Goal: Task Accomplishment & Management: Manage account settings

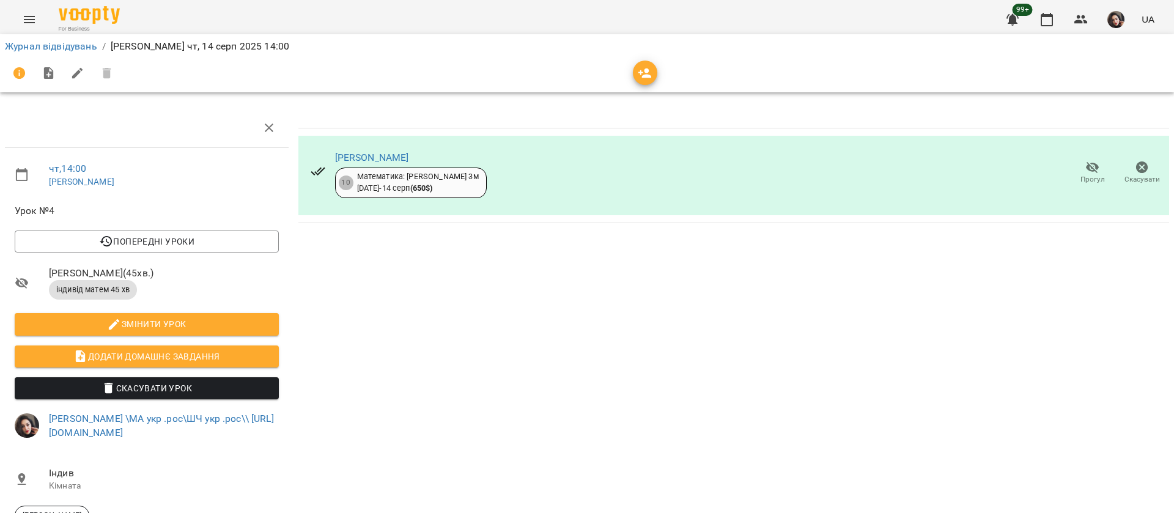
click at [68, 39] on li "Журнал відвідувань" at bounding box center [51, 46] width 92 height 15
click at [68, 45] on link "Журнал відвідувань" at bounding box center [51, 46] width 92 height 12
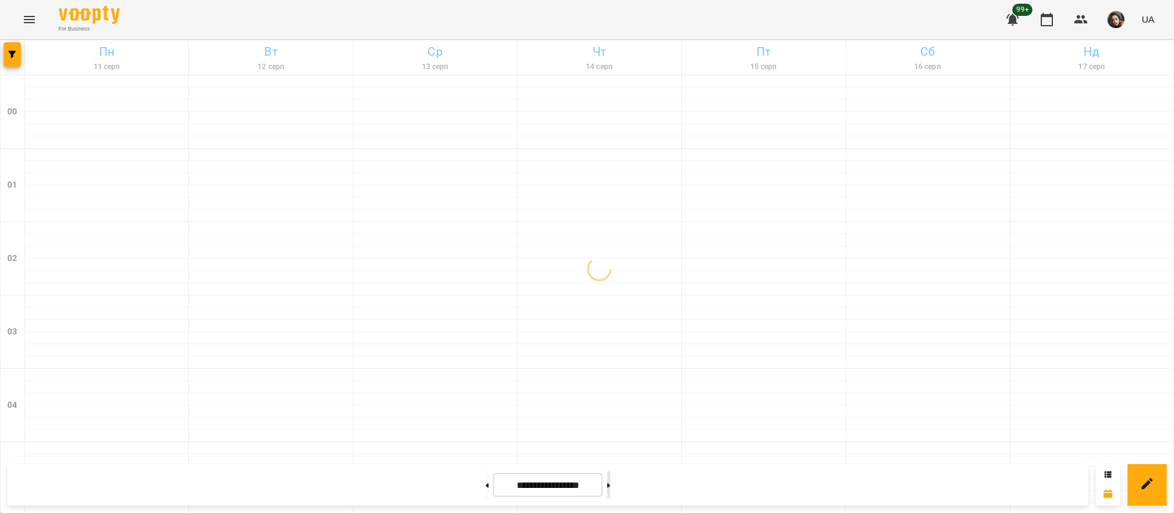
click at [610, 491] on button at bounding box center [608, 484] width 3 height 27
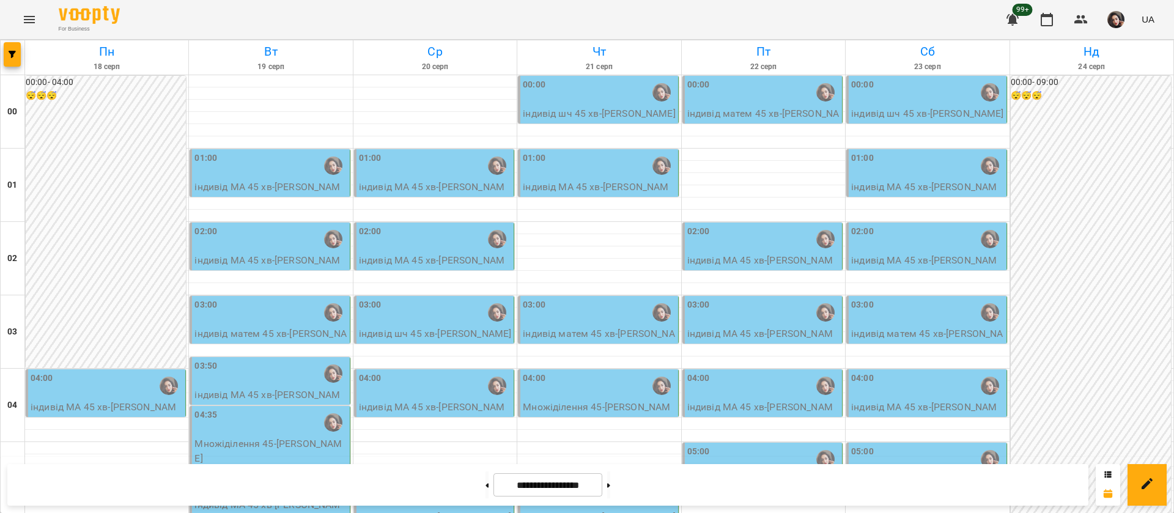
scroll to position [1286, 0]
click at [485, 483] on button at bounding box center [486, 484] width 3 height 27
type input "**********"
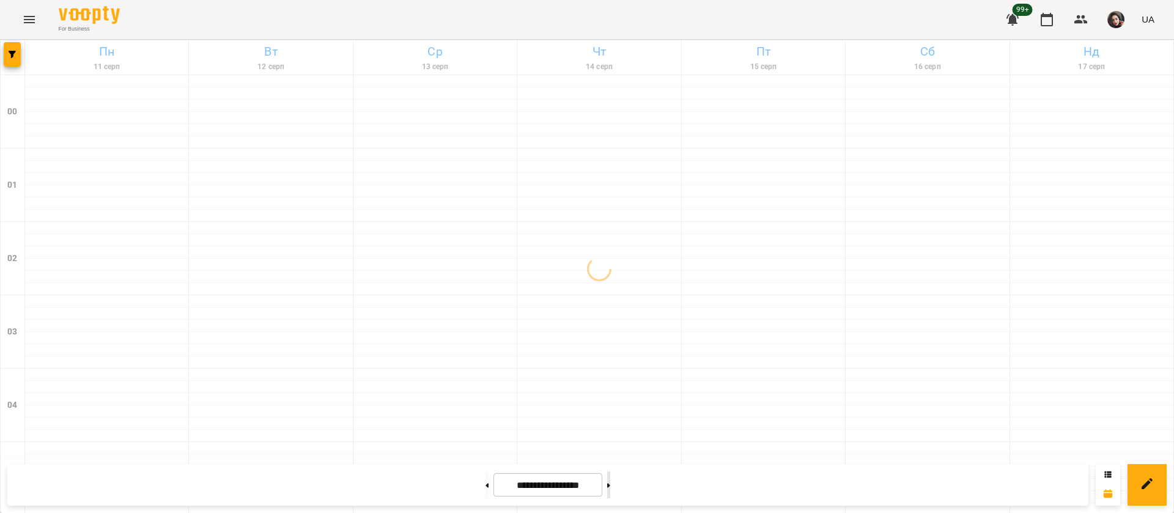
click at [610, 491] on button at bounding box center [608, 484] width 3 height 27
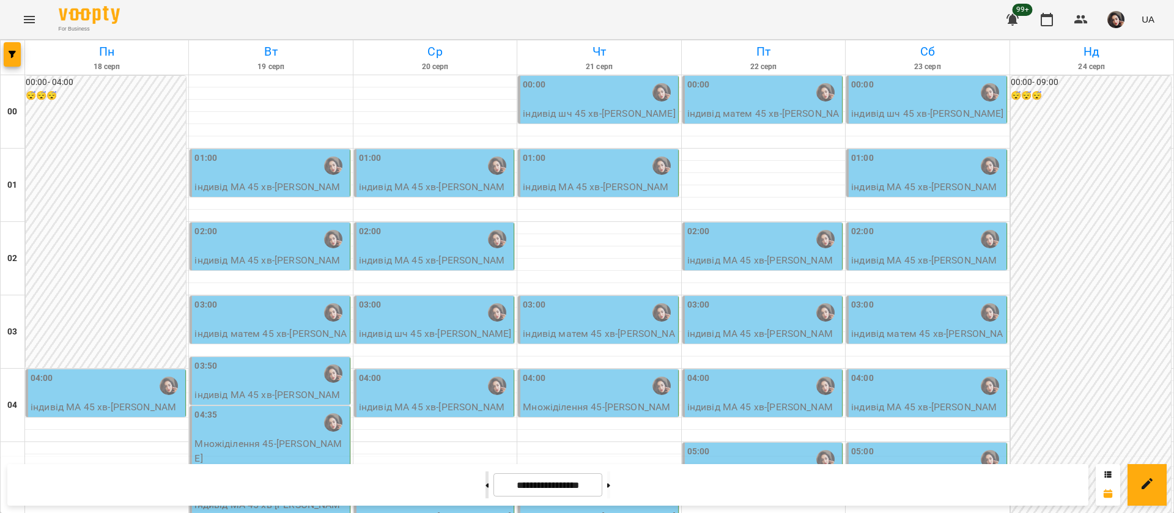
click at [485, 482] on button at bounding box center [486, 484] width 3 height 27
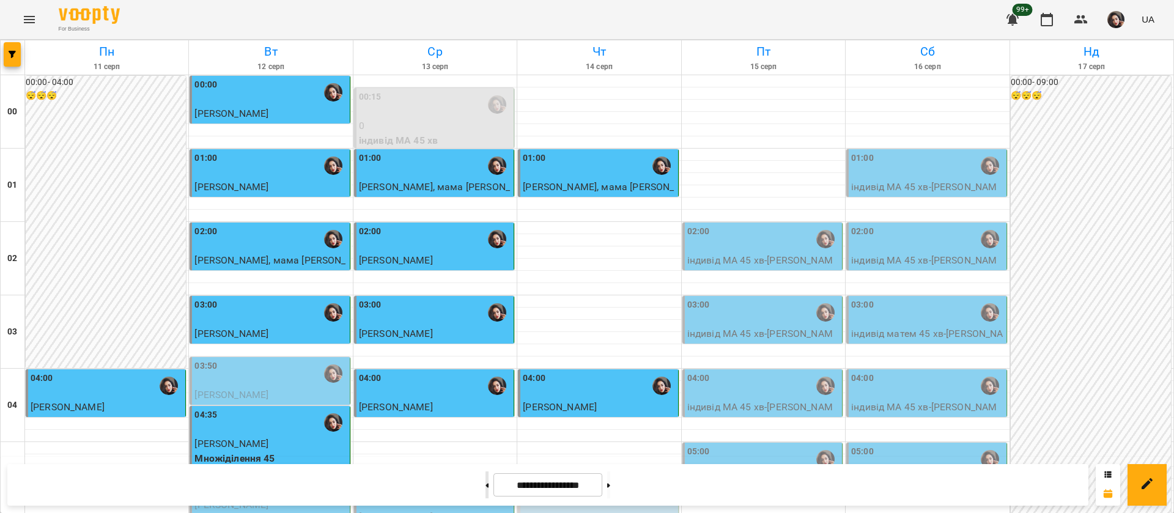
click at [485, 480] on button at bounding box center [486, 484] width 3 height 27
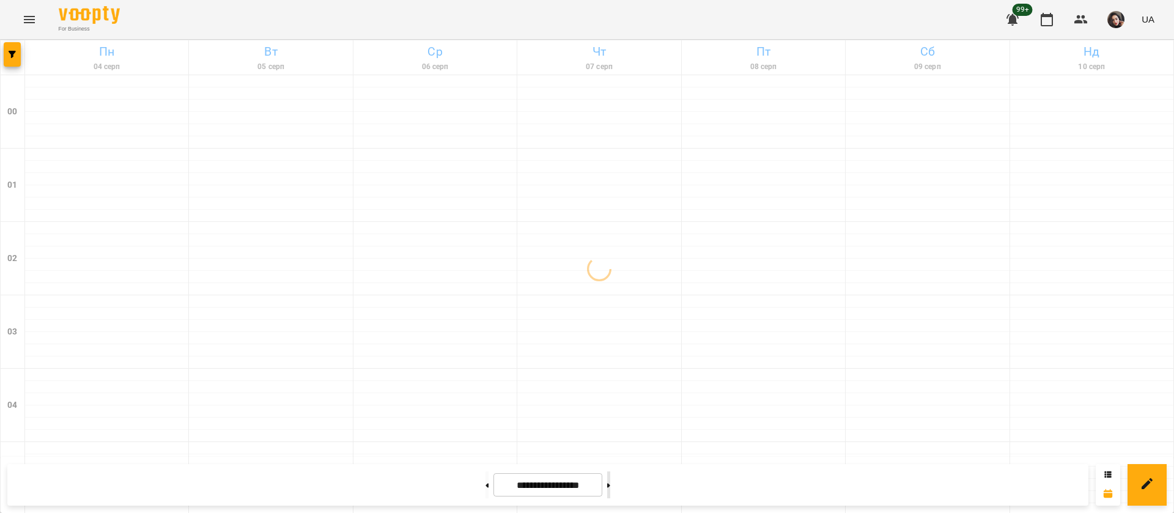
click at [610, 487] on button at bounding box center [608, 484] width 3 height 27
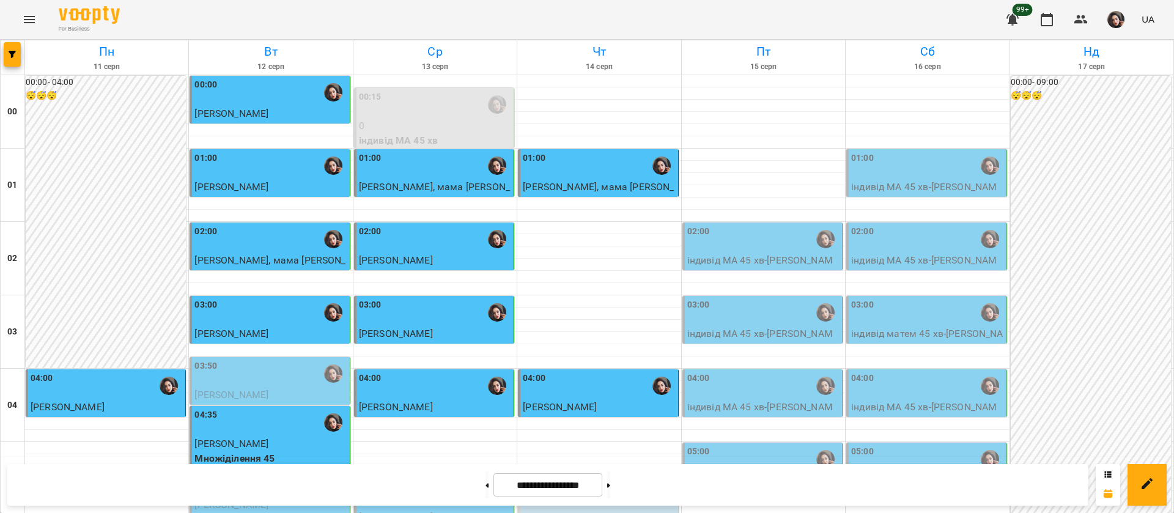
scroll to position [1192, 0]
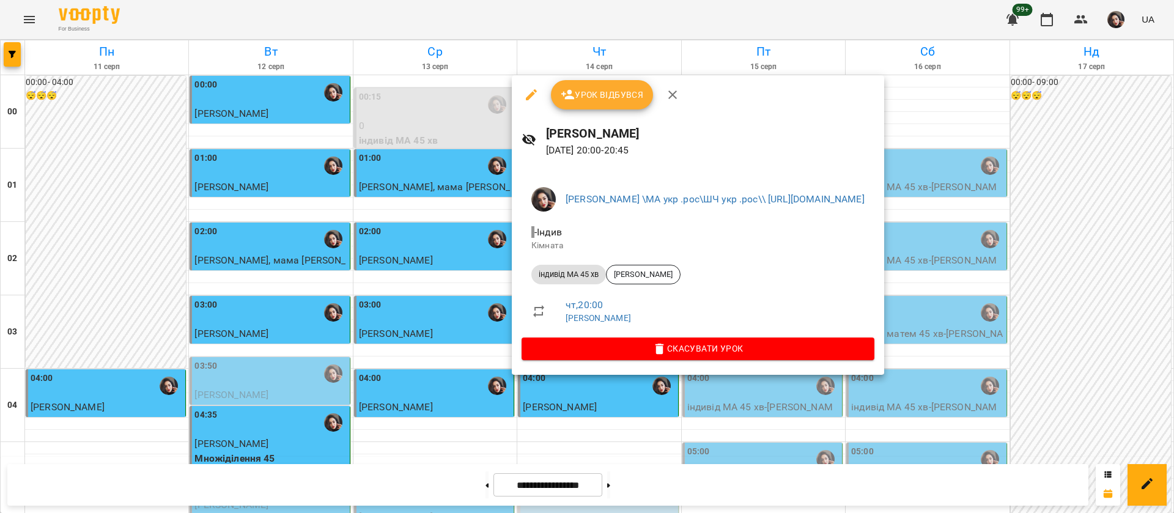
click at [473, 16] on div at bounding box center [587, 256] width 1174 height 513
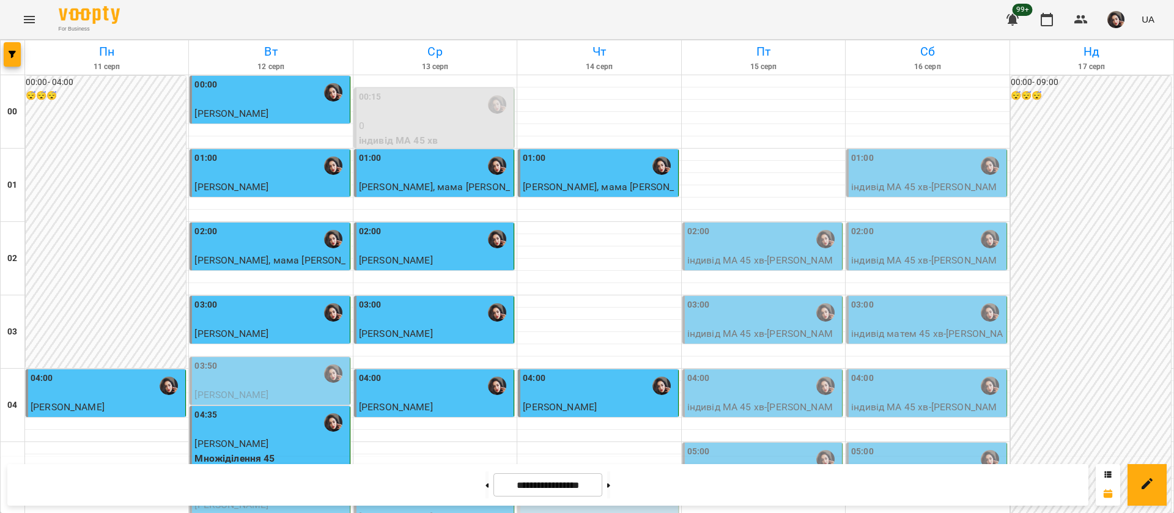
scroll to position [1375, 0]
click at [610, 492] on button at bounding box center [608, 484] width 3 height 27
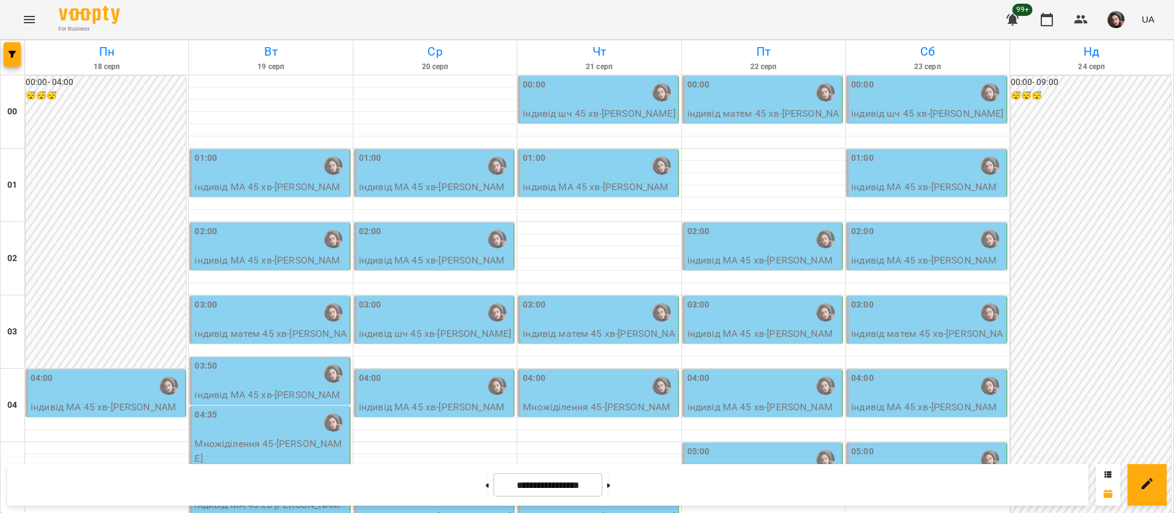
scroll to position [553, 0]
click at [485, 493] on button at bounding box center [486, 484] width 3 height 27
type input "**********"
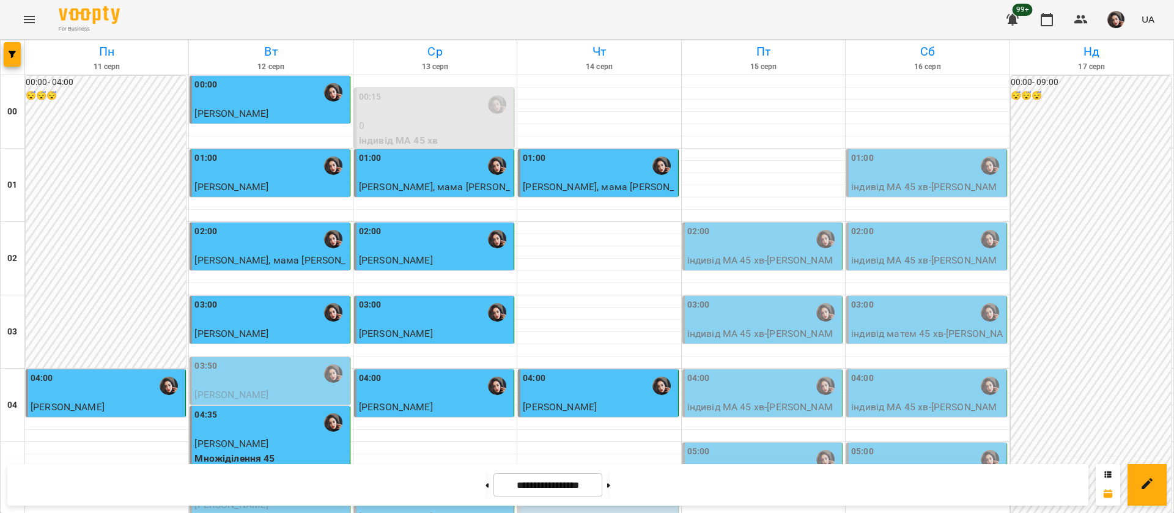
scroll to position [1103, 0]
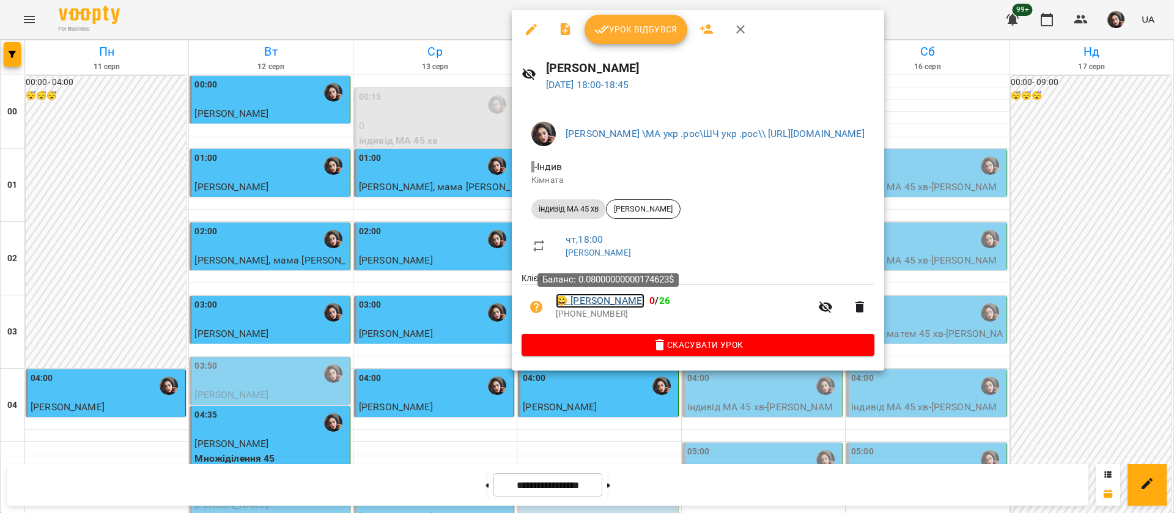
click at [639, 304] on link "😀 [PERSON_NAME]" at bounding box center [600, 300] width 89 height 15
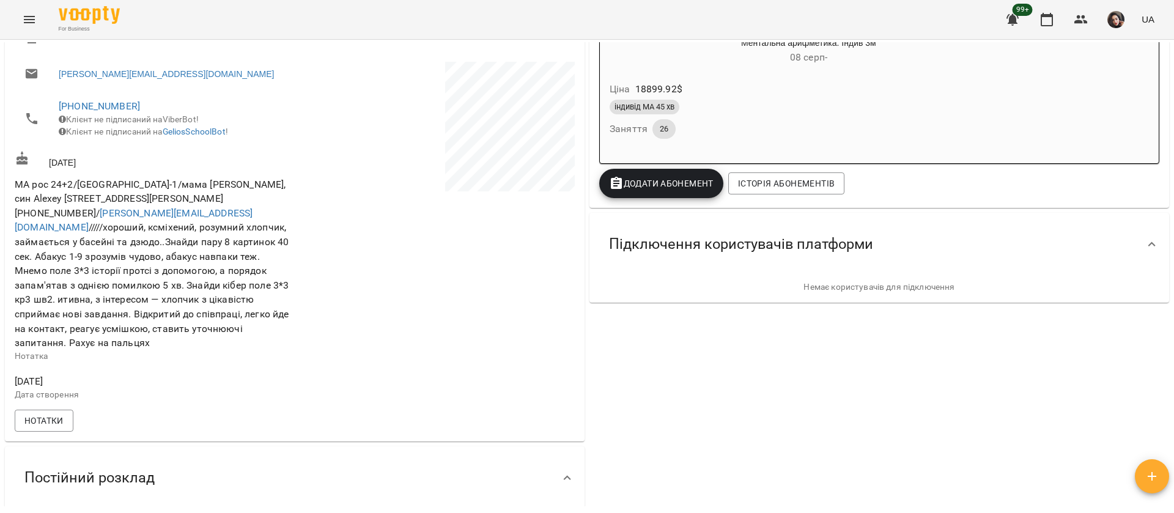
scroll to position [275, 0]
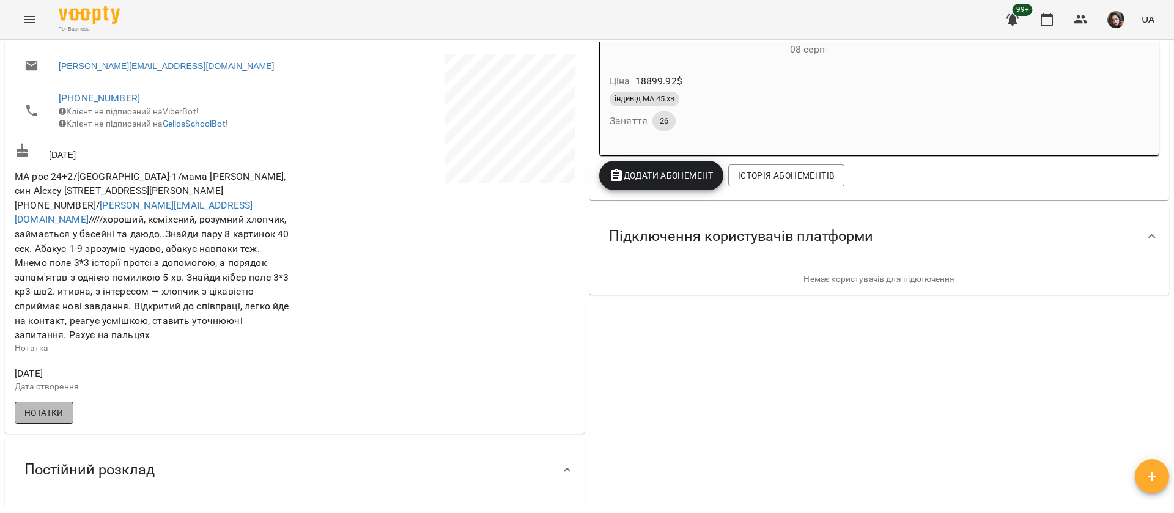
click at [51, 411] on span "Нотатки" at bounding box center [43, 412] width 39 height 15
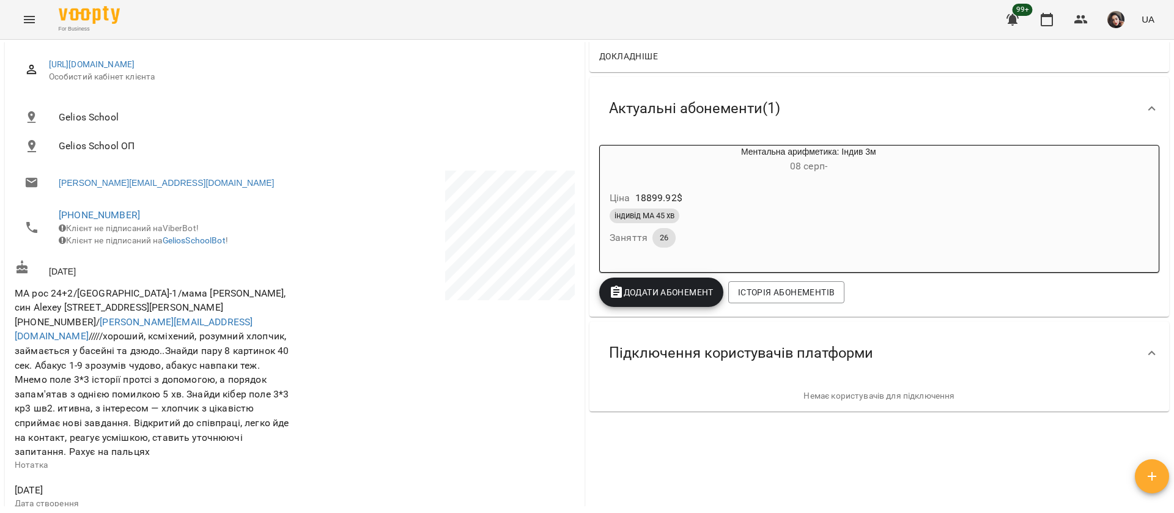
scroll to position [183, 0]
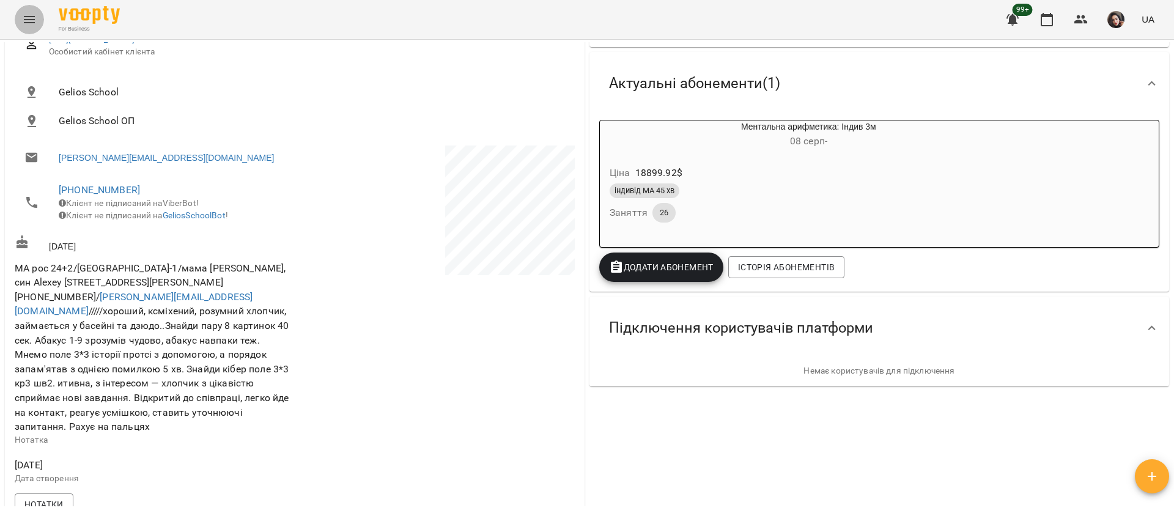
click at [26, 18] on icon "Menu" at bounding box center [29, 19] width 15 height 15
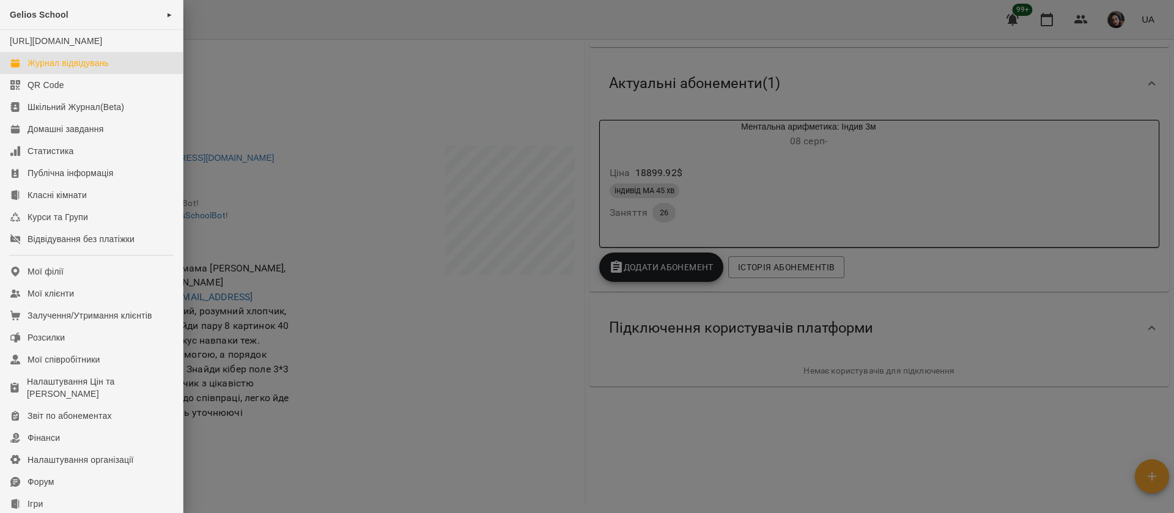
click at [56, 69] on div "Журнал відвідувань" at bounding box center [68, 63] width 81 height 12
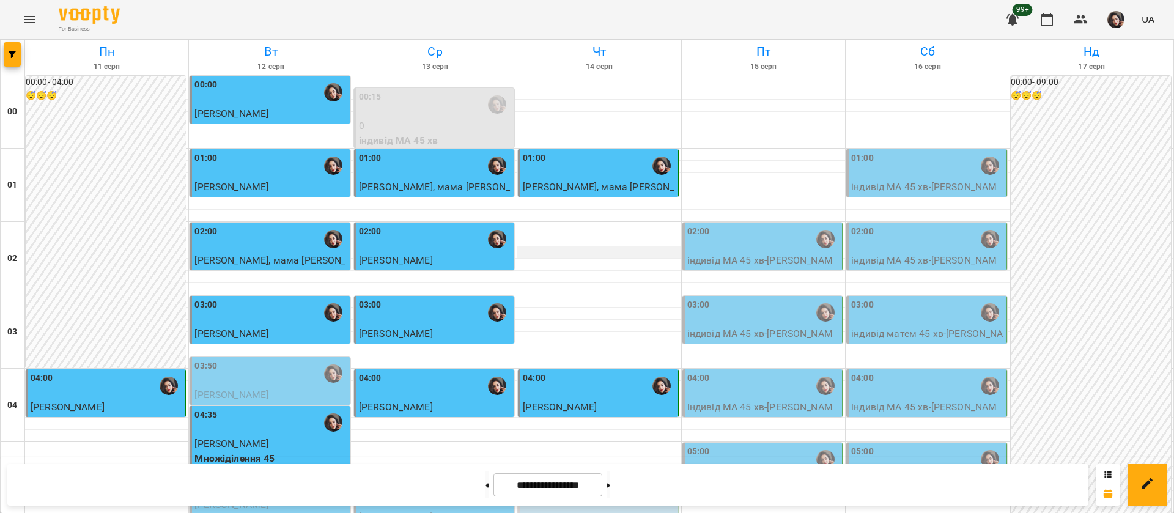
scroll to position [1284, 0]
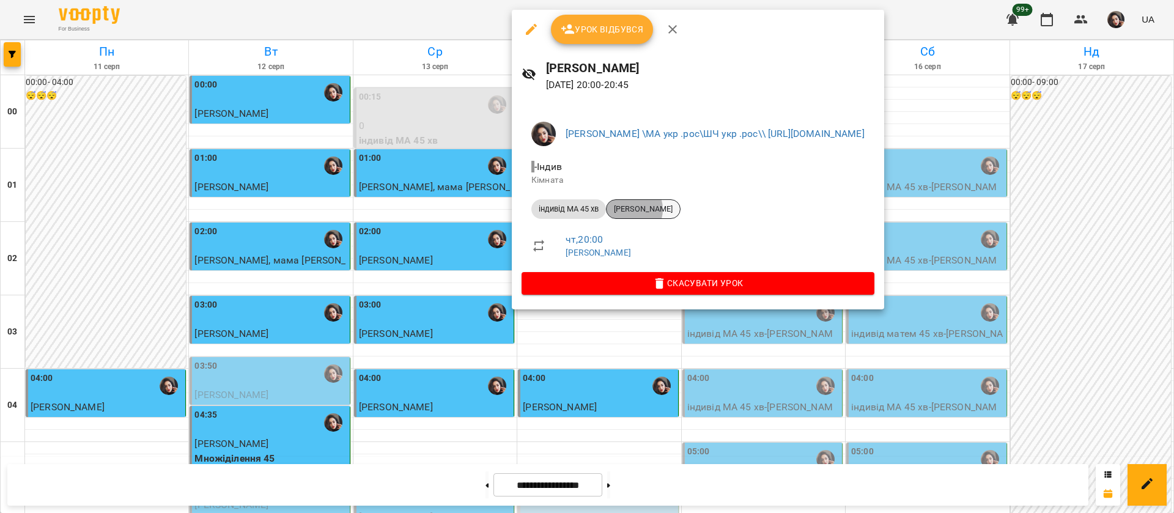
click at [631, 209] on span "[PERSON_NAME]" at bounding box center [642, 209] width 73 height 11
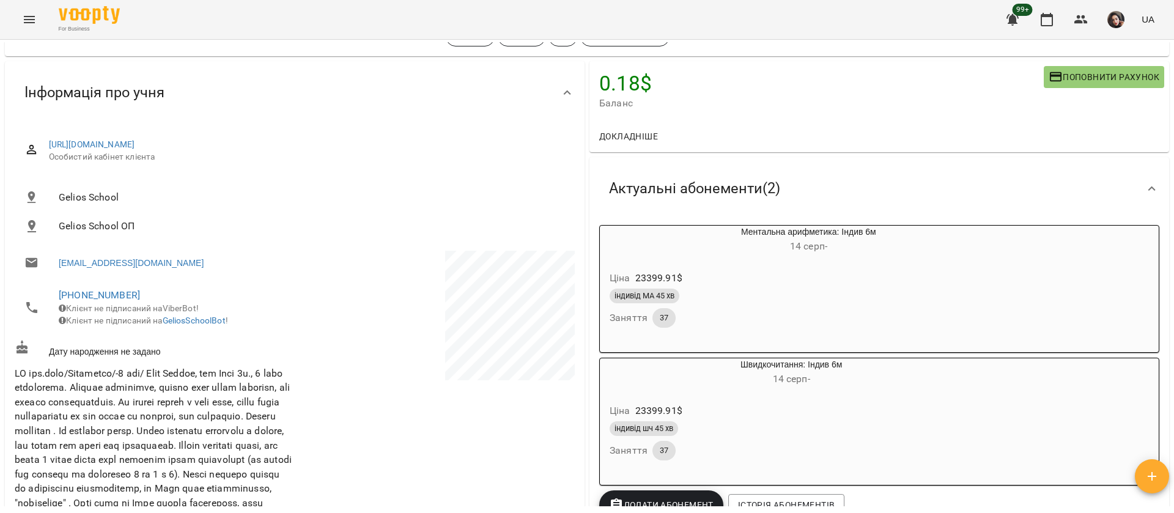
scroll to position [92, 0]
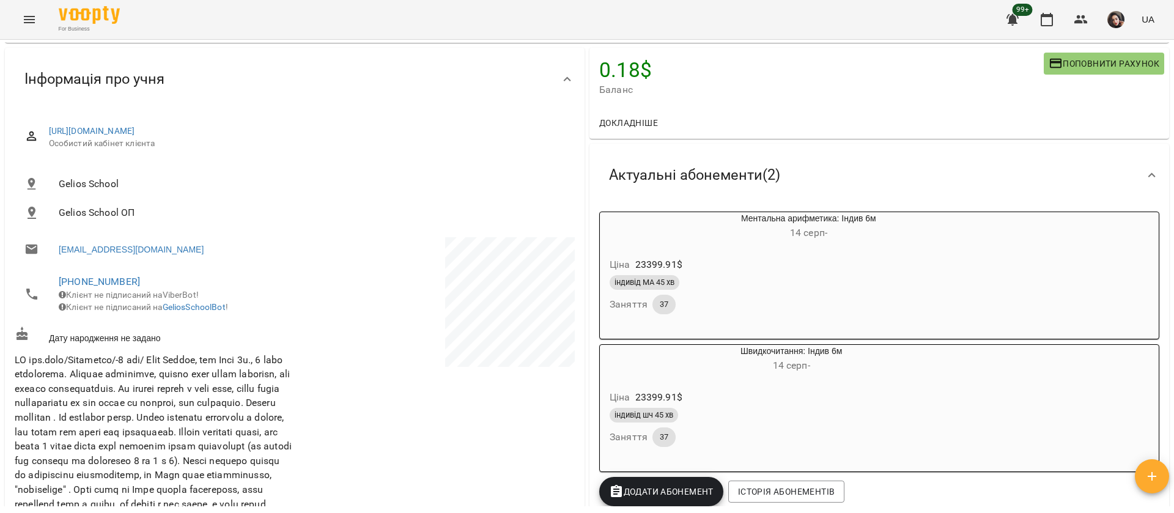
click at [29, 21] on icon "Menu" at bounding box center [29, 19] width 15 height 15
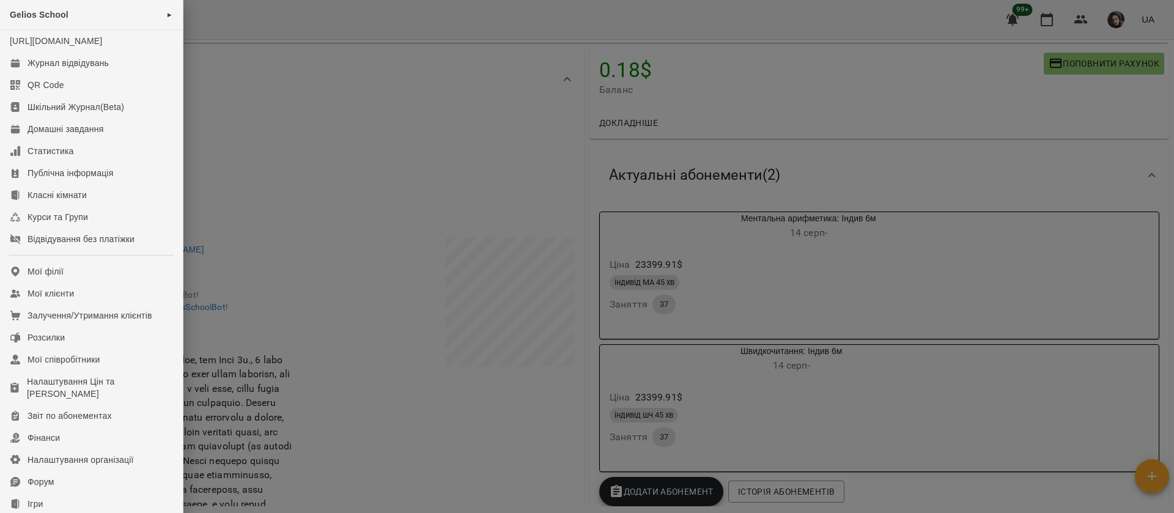
click at [248, 152] on div at bounding box center [587, 256] width 1174 height 513
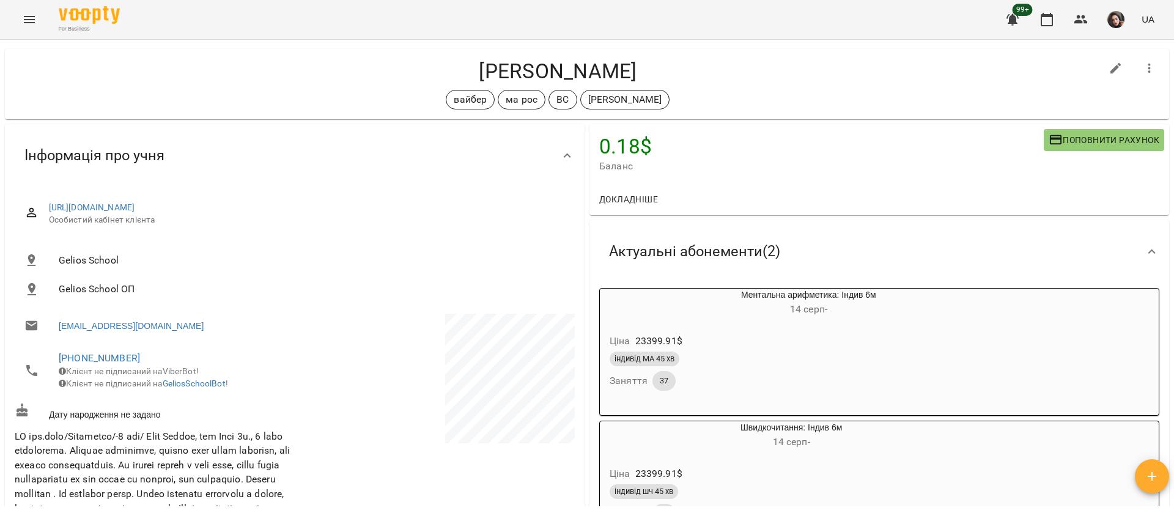
scroll to position [0, 0]
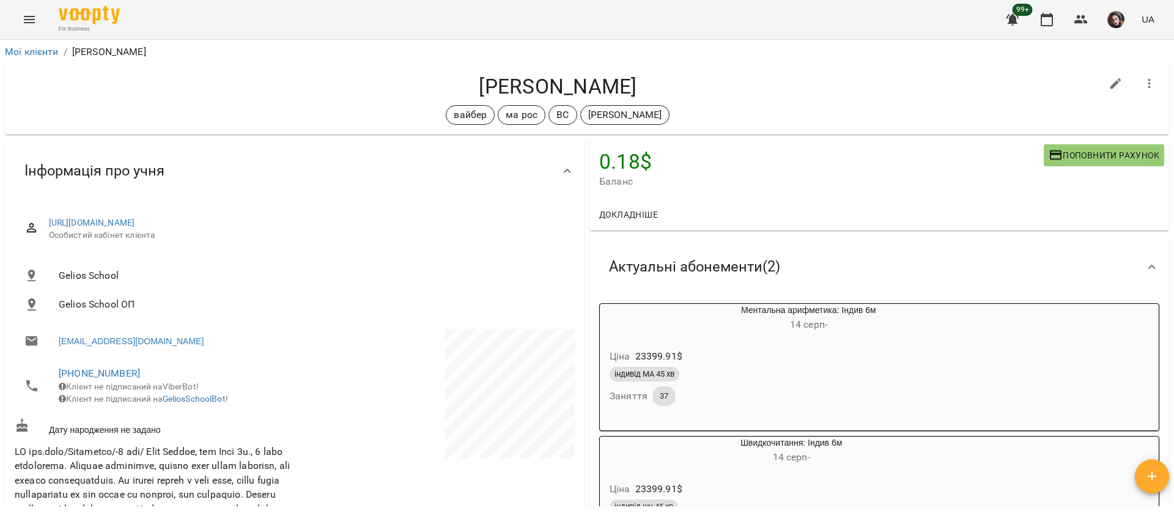
click at [28, 17] on icon "Menu" at bounding box center [29, 19] width 15 height 15
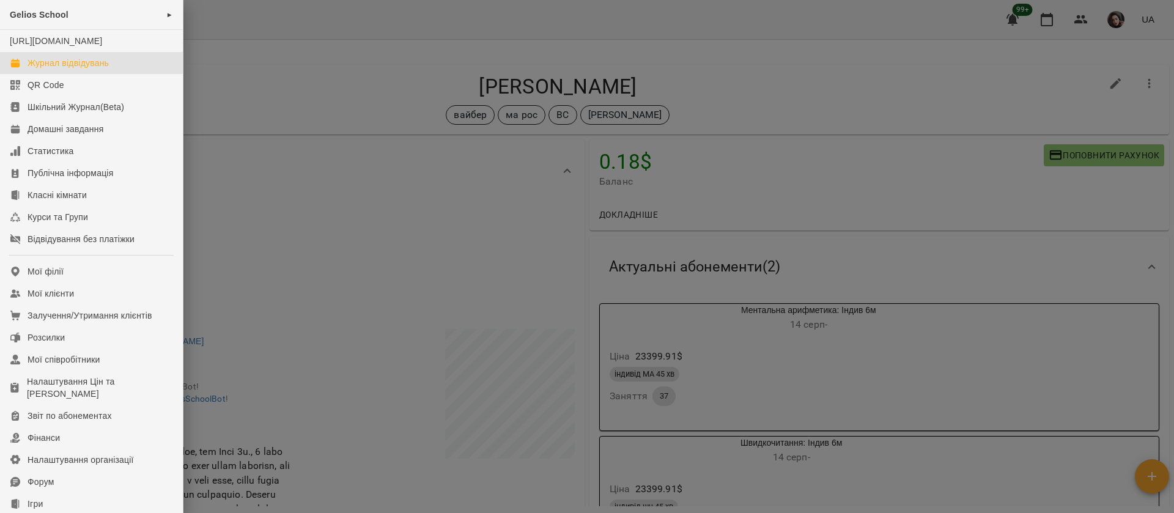
click at [53, 69] on div "Журнал відвідувань" at bounding box center [68, 63] width 81 height 12
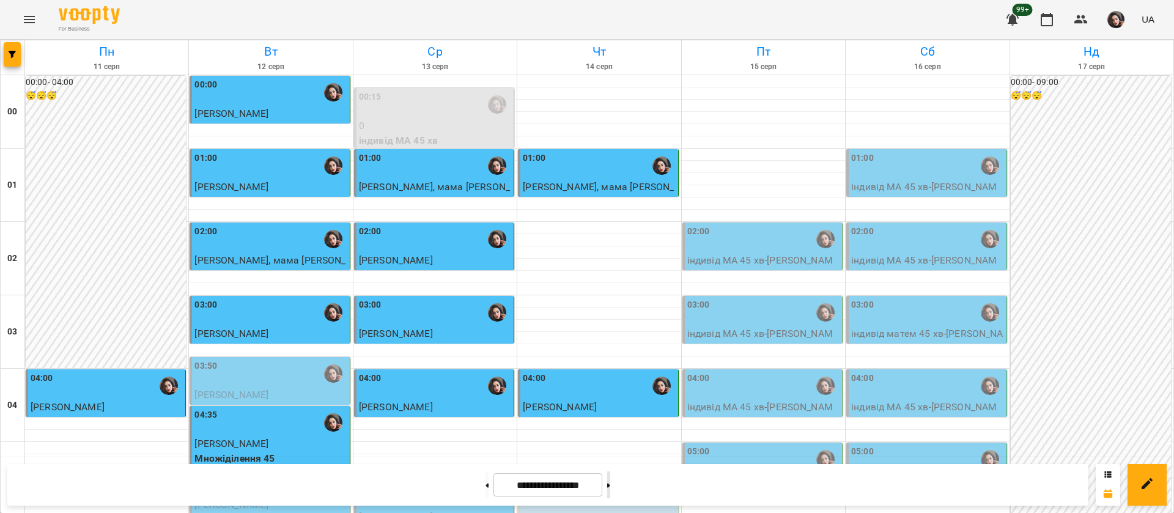
click at [610, 490] on button at bounding box center [608, 484] width 3 height 27
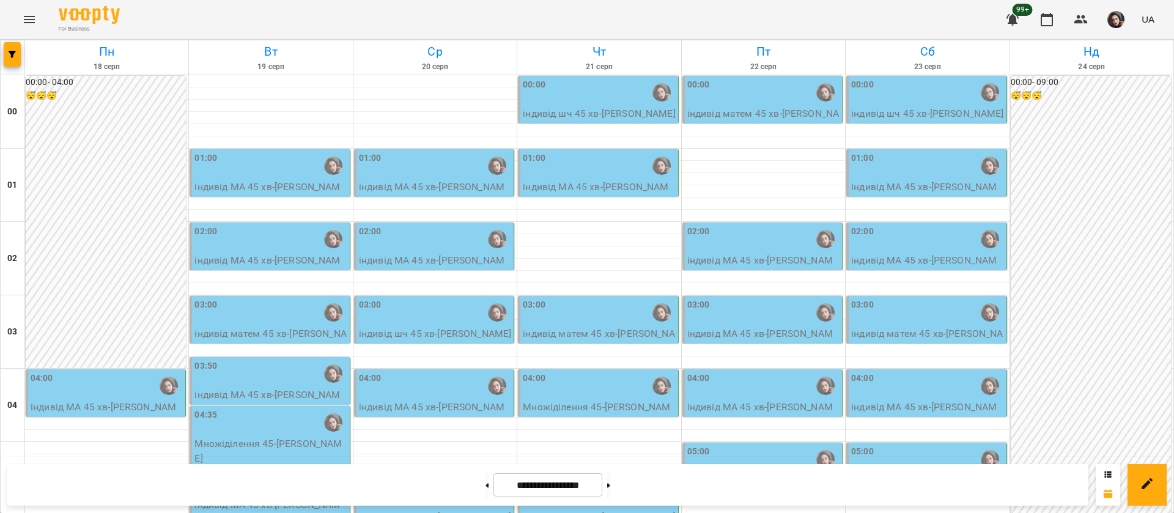
click at [922, 9] on div "For Business 99+ UA" at bounding box center [587, 19] width 1174 height 39
click at [485, 484] on button at bounding box center [486, 484] width 3 height 27
type input "**********"
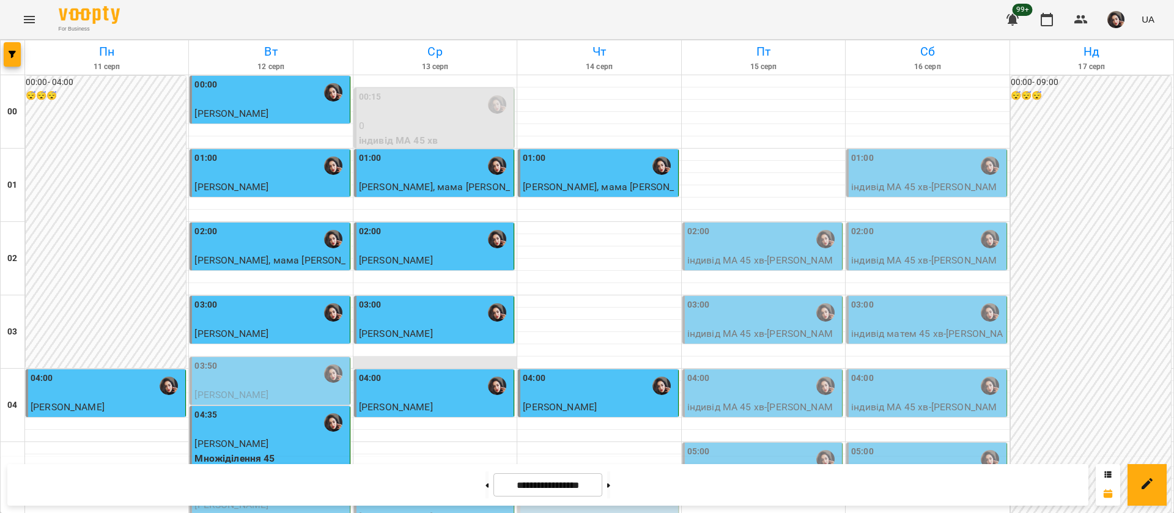
scroll to position [642, 0]
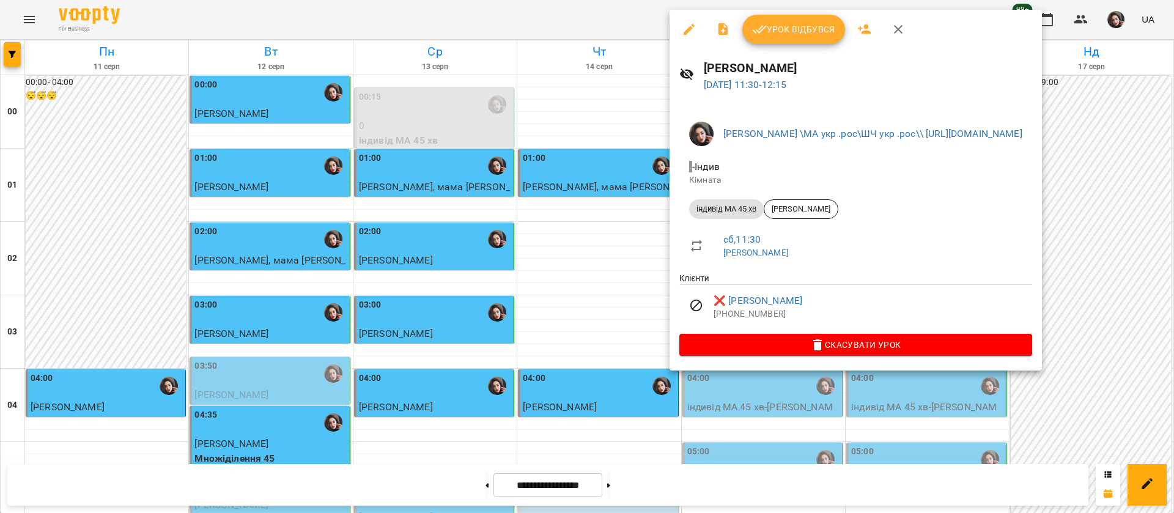
click at [594, 13] on div at bounding box center [587, 256] width 1174 height 513
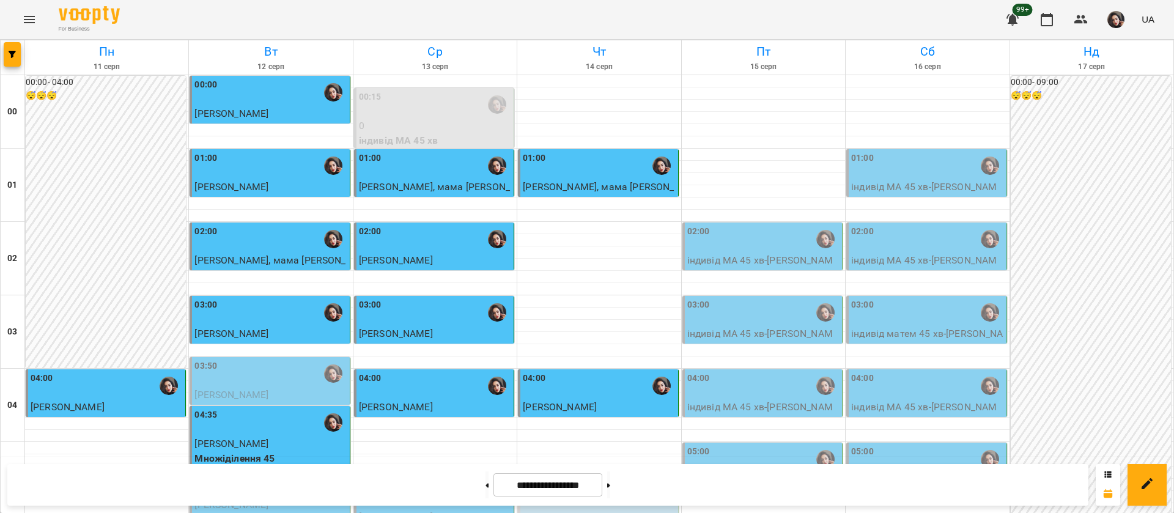
scroll to position [1194, 0]
